Goal: Transaction & Acquisition: Purchase product/service

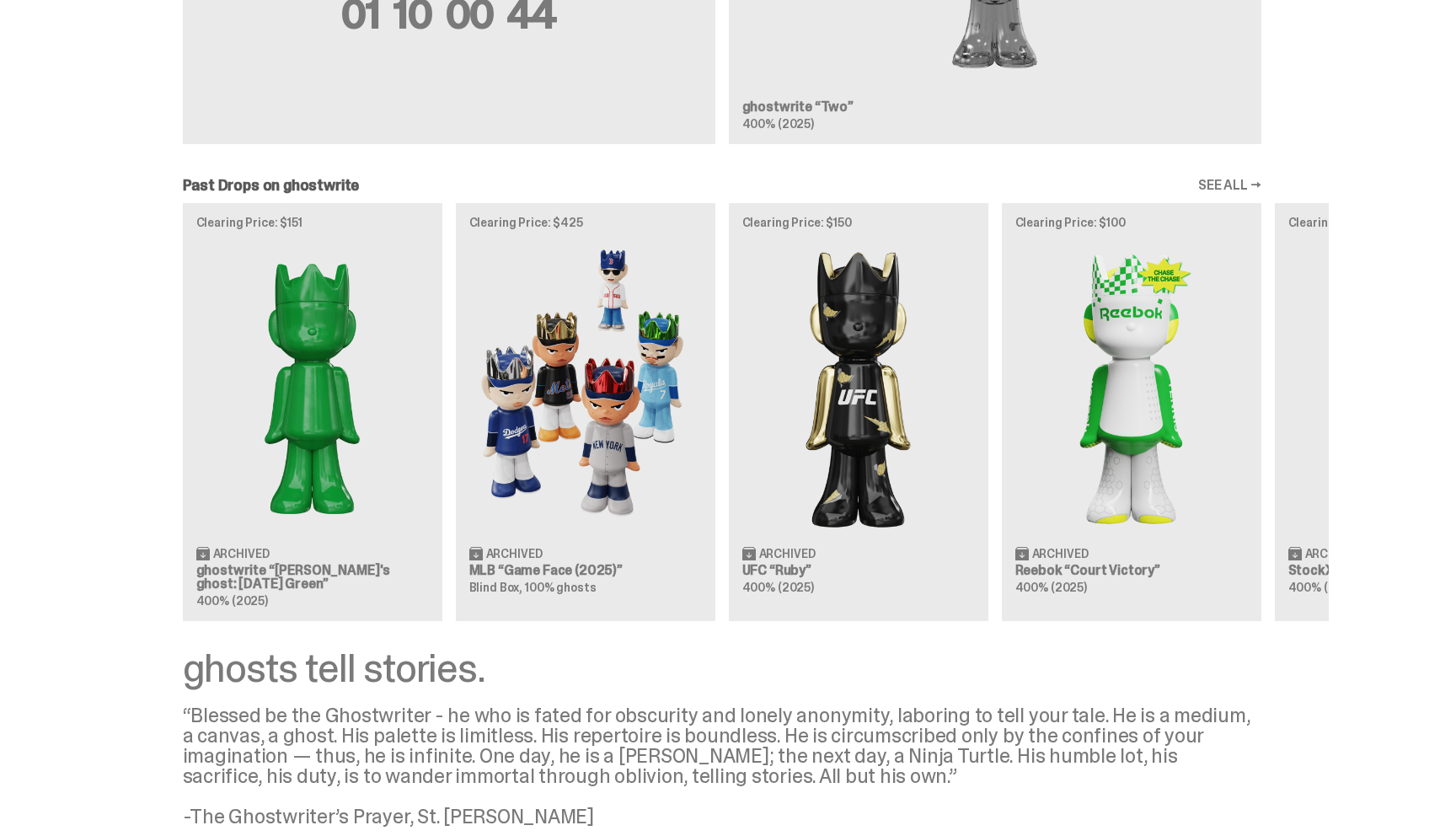
scroll to position [1411, 0]
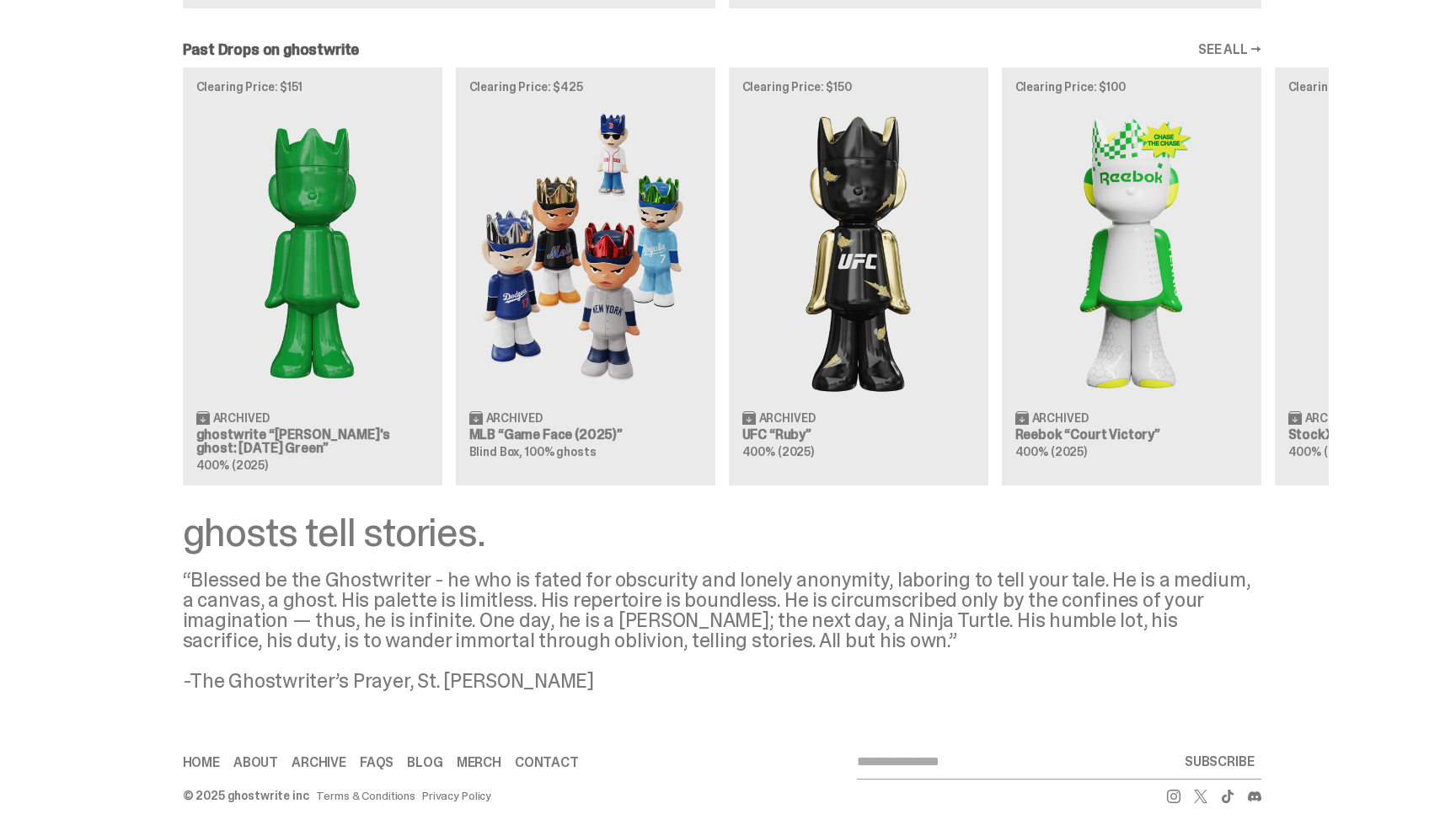
click at [322, 225] on div "Clearing Price: $151 Archived ghostwrite “[PERSON_NAME]'s ghost: [DATE] Green” …" at bounding box center [722, 276] width 1213 height 418
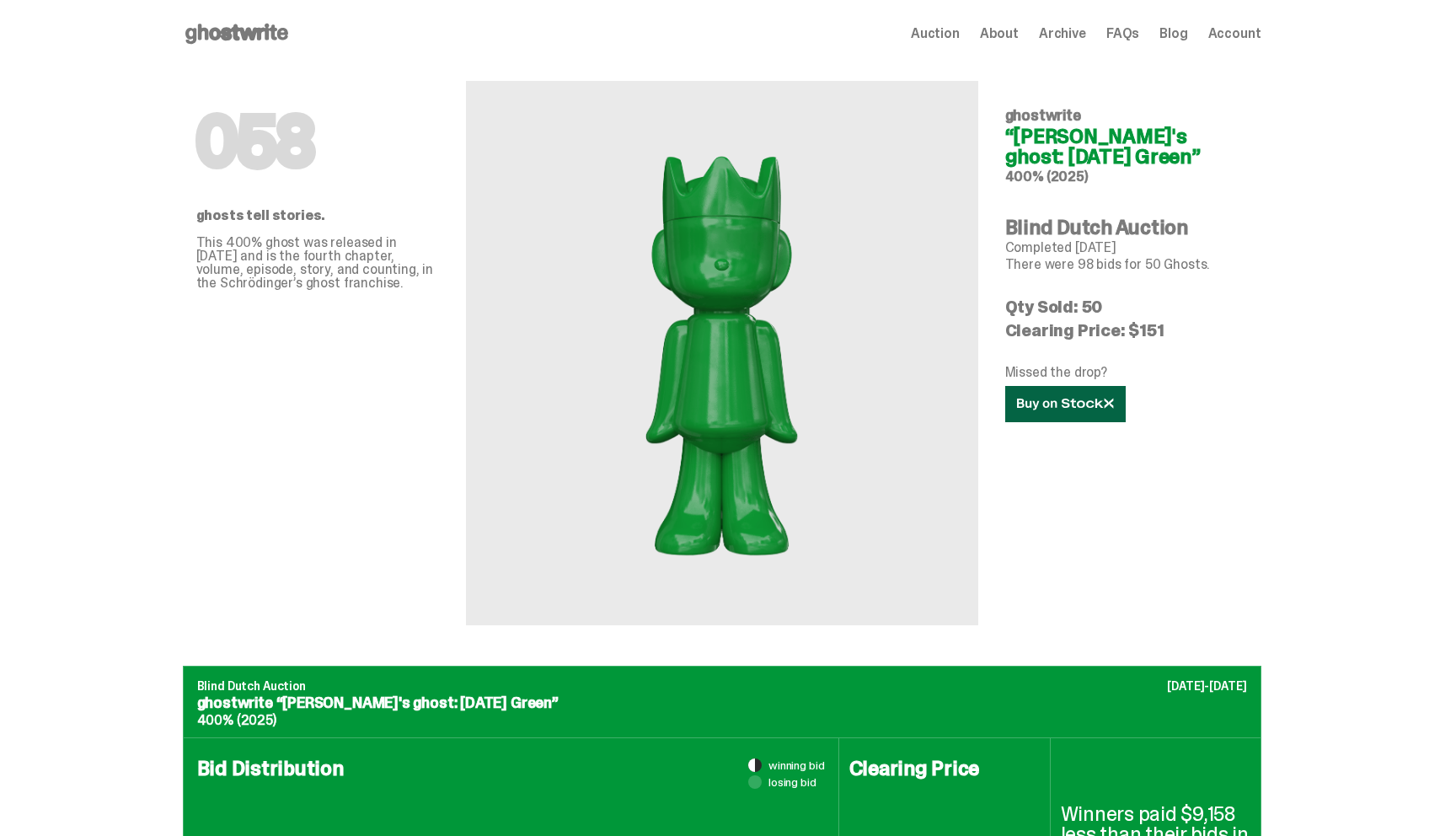
click at [1090, 404] on use at bounding box center [1065, 404] width 96 height 12
click at [235, 30] on use at bounding box center [237, 34] width 103 height 20
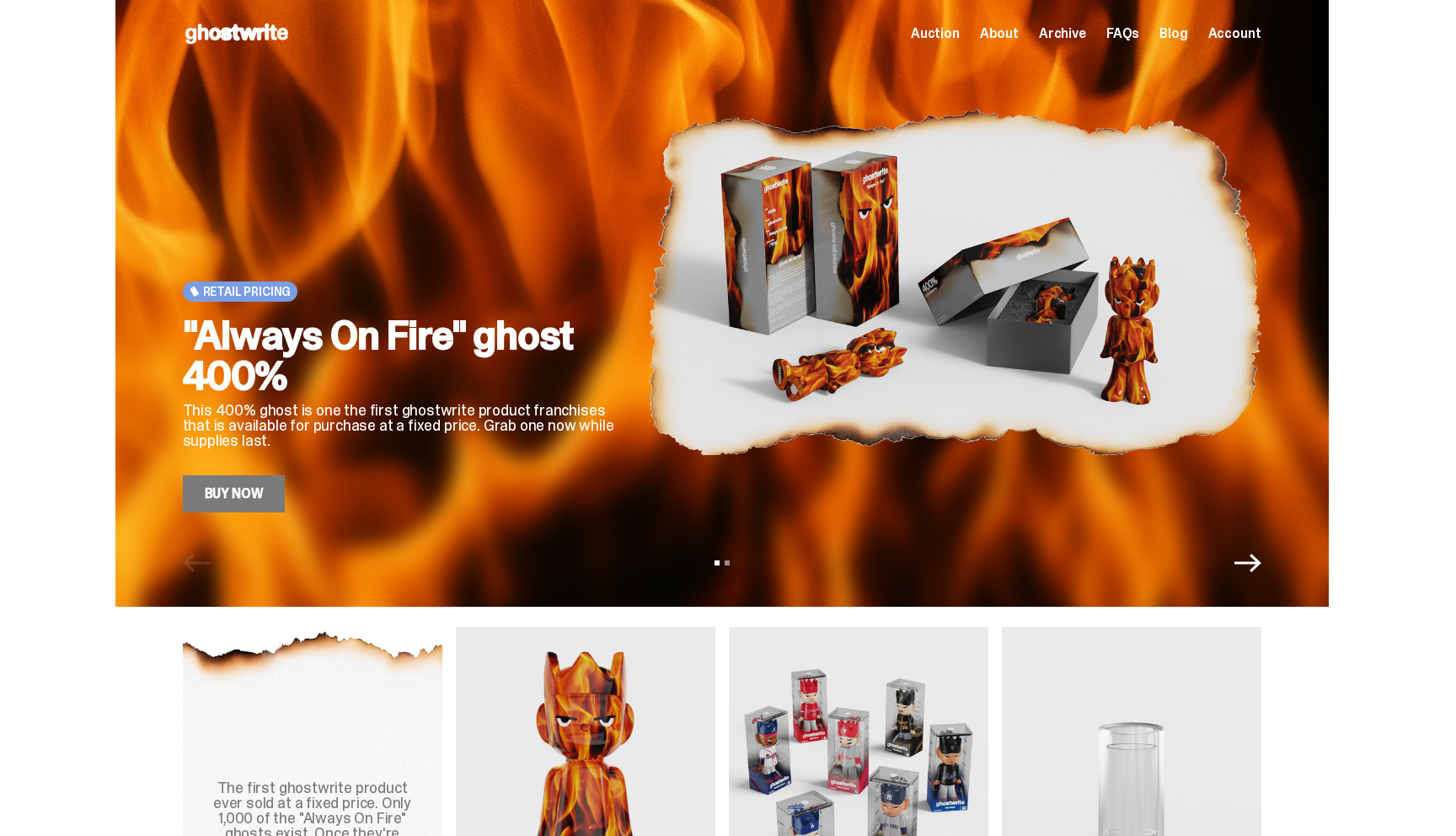
click at [224, 496] on link "Buy Now" at bounding box center [235, 493] width 103 height 37
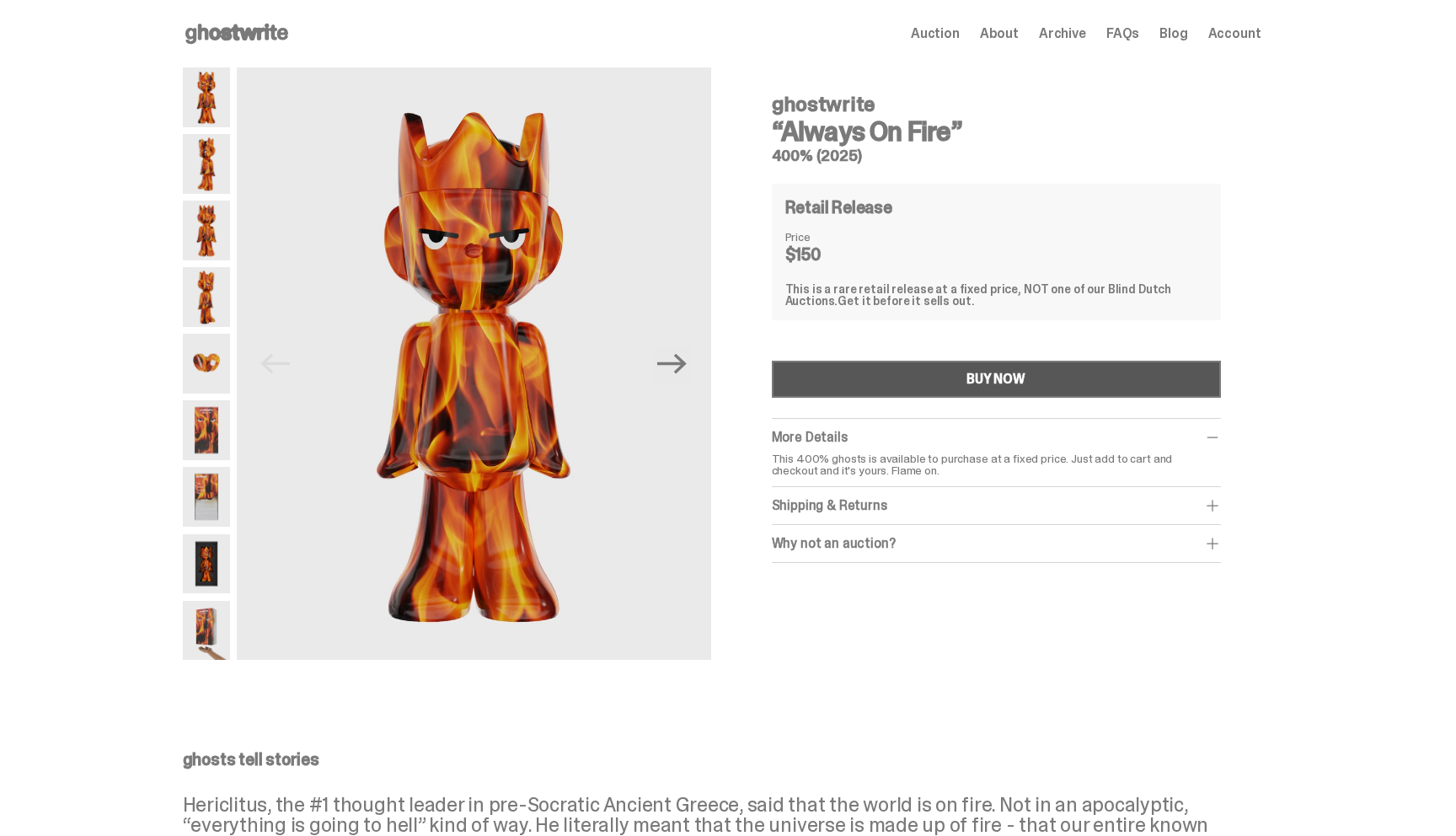
click at [897, 378] on button "BUY NOW" at bounding box center [996, 378] width 450 height 37
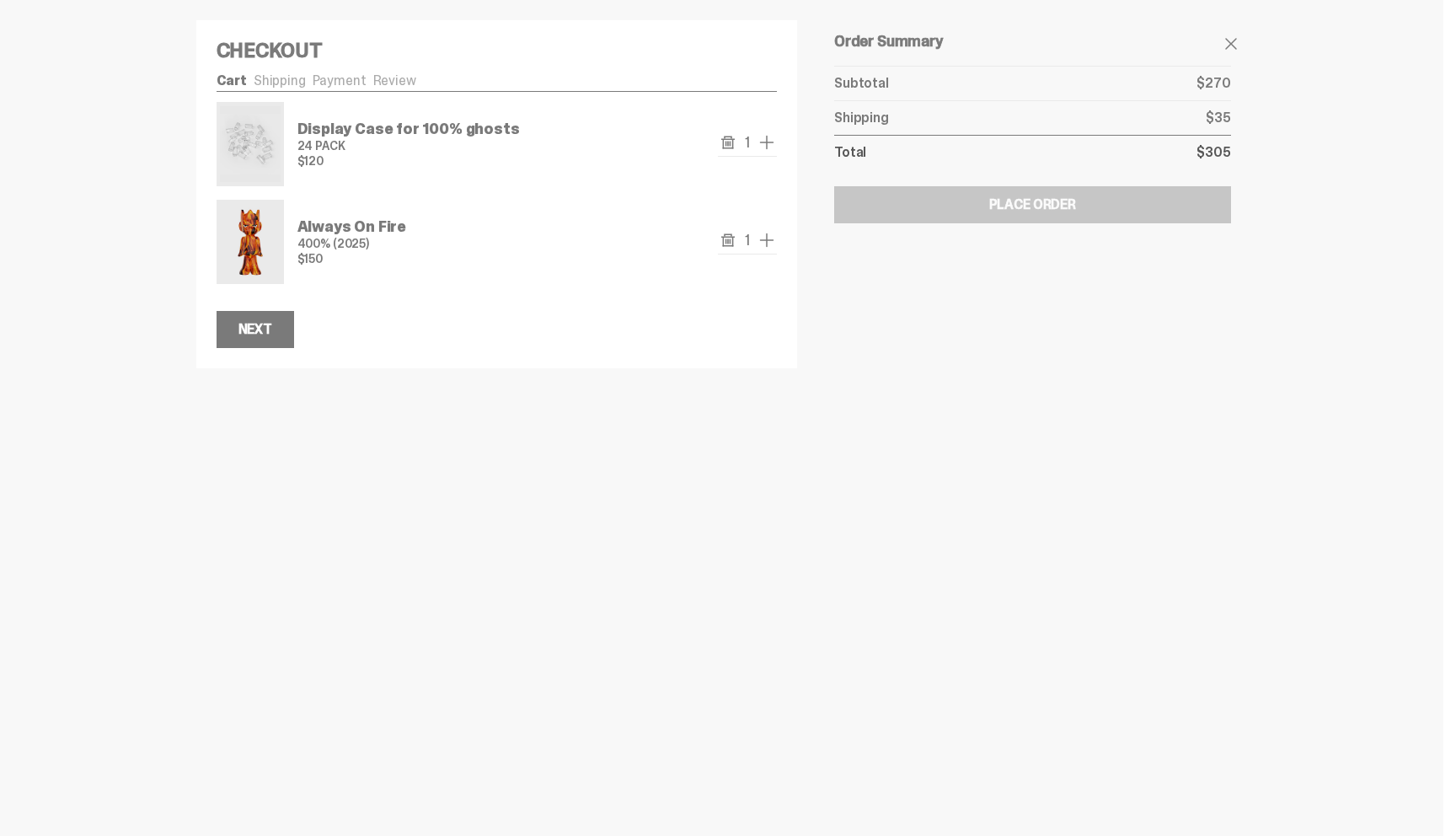
click at [735, 143] on icon "remove" at bounding box center [728, 143] width 14 height 14
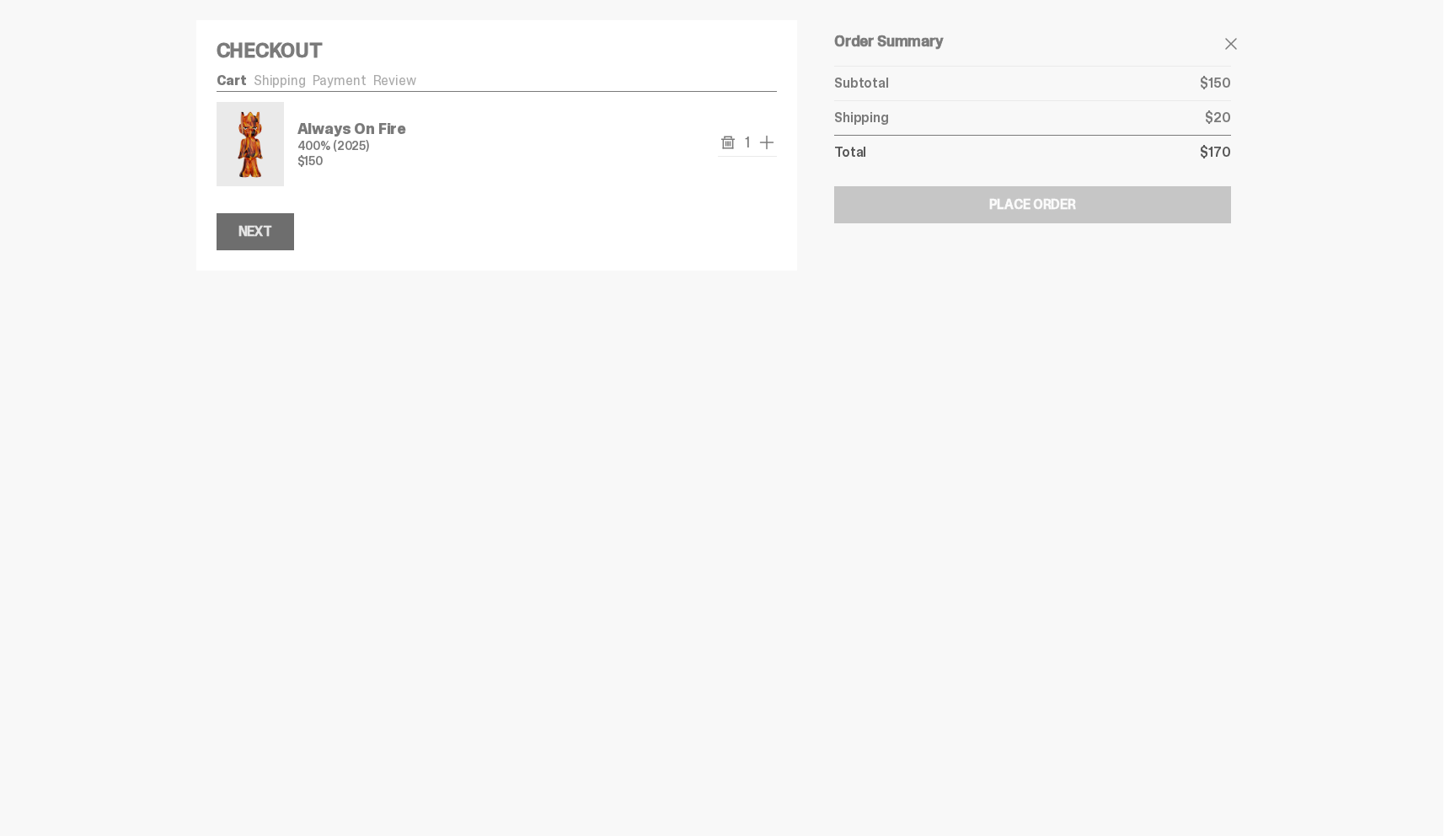
click at [282, 232] on button "Next" at bounding box center [256, 231] width 77 height 37
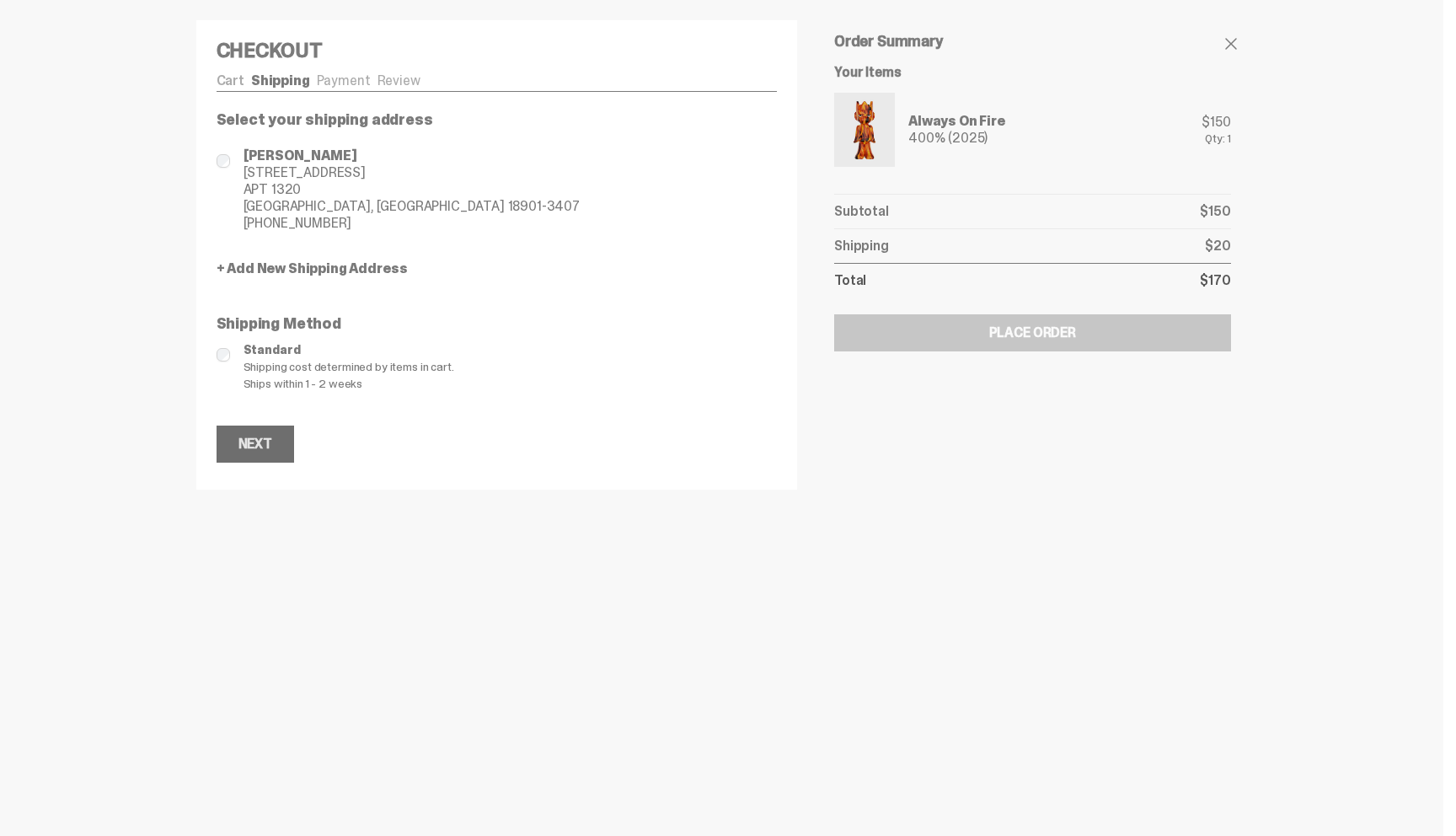
click at [271, 441] on div "Next" at bounding box center [256, 445] width 34 height 14
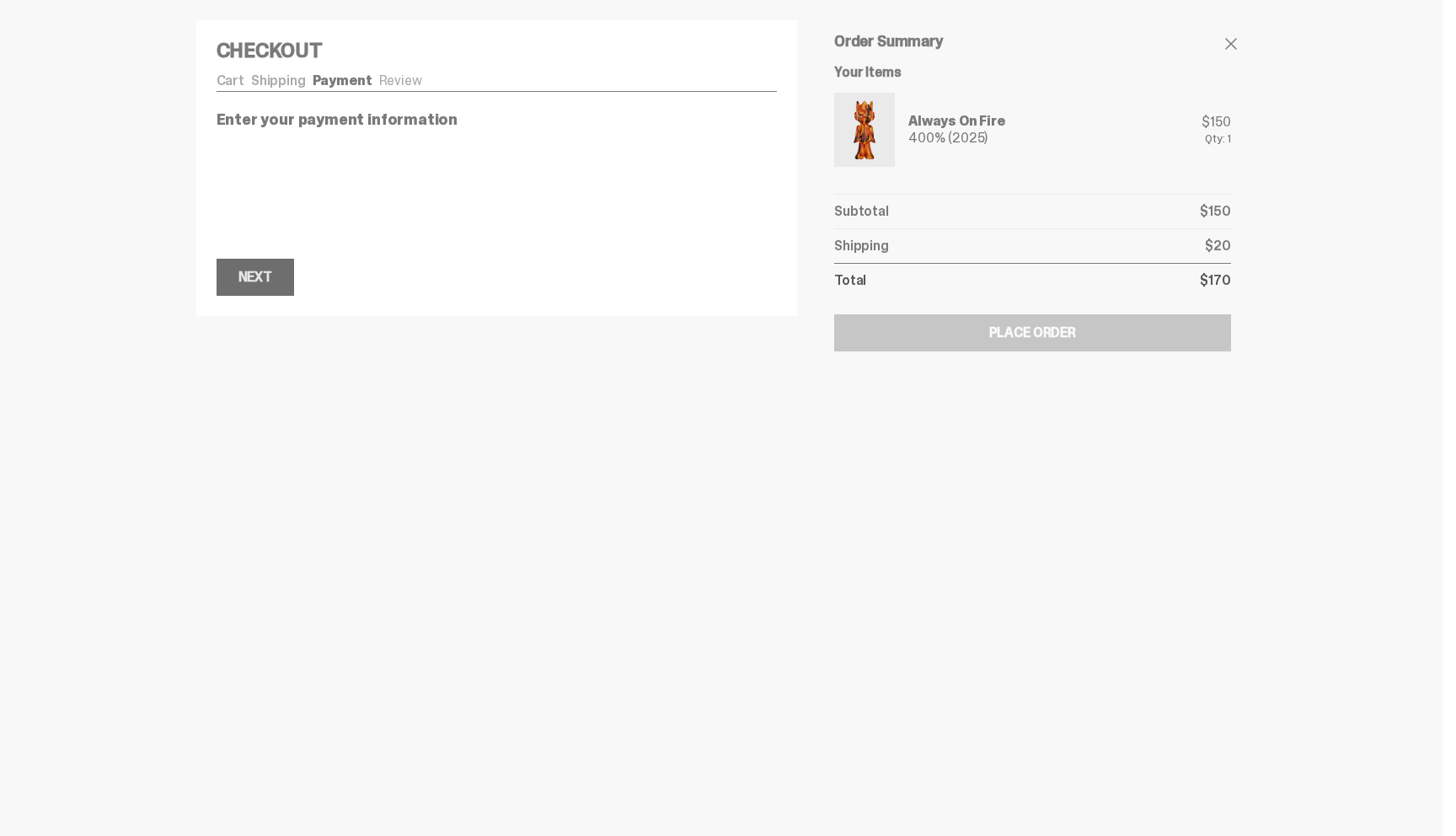
click at [269, 270] on div "Next" at bounding box center [256, 277] width 34 height 14
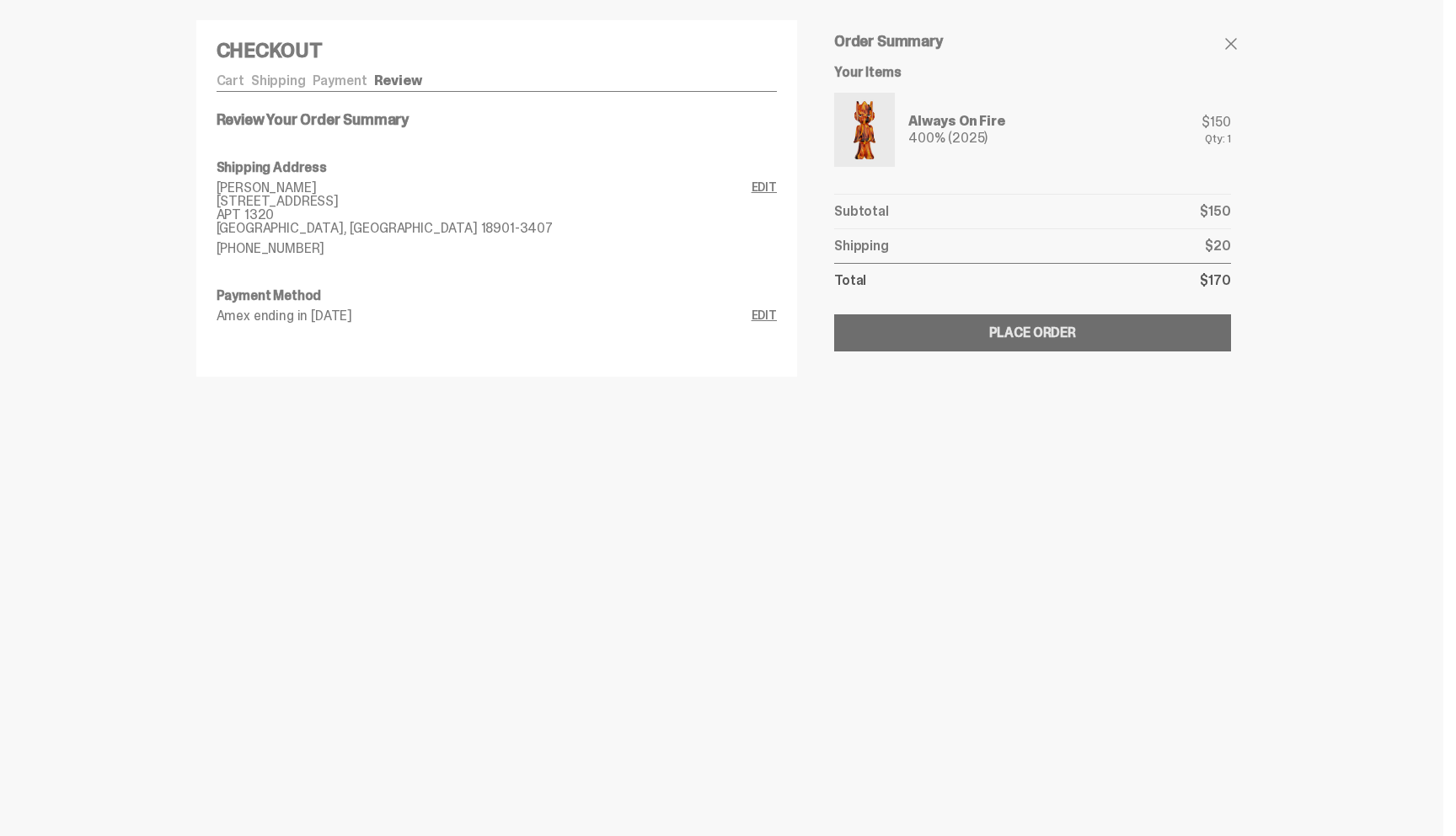
click at [988, 326] on button "Submitting Order Place Order" at bounding box center [1032, 332] width 396 height 37
